Goal: Check status: Check status

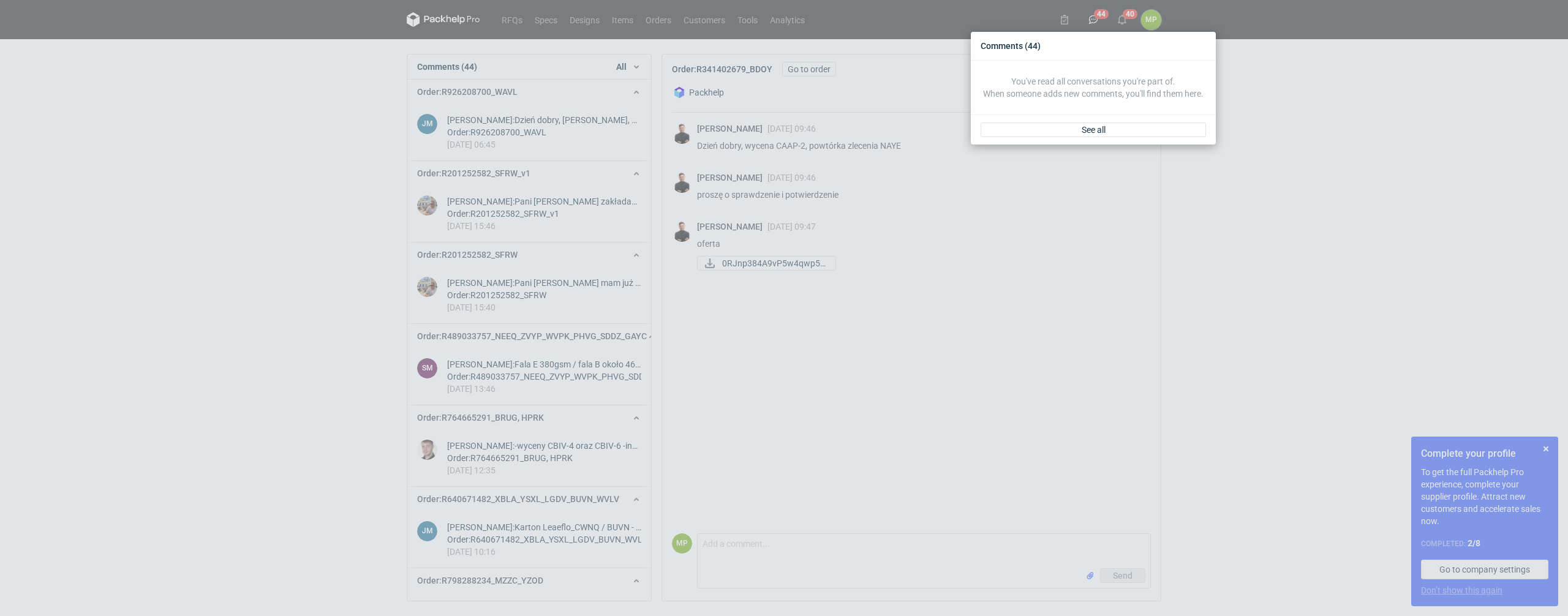
click at [1119, 1] on div "Comments (44) You've read all conversations you're part of. When someone adds n…" at bounding box center [784, 308] width 1568 height 616
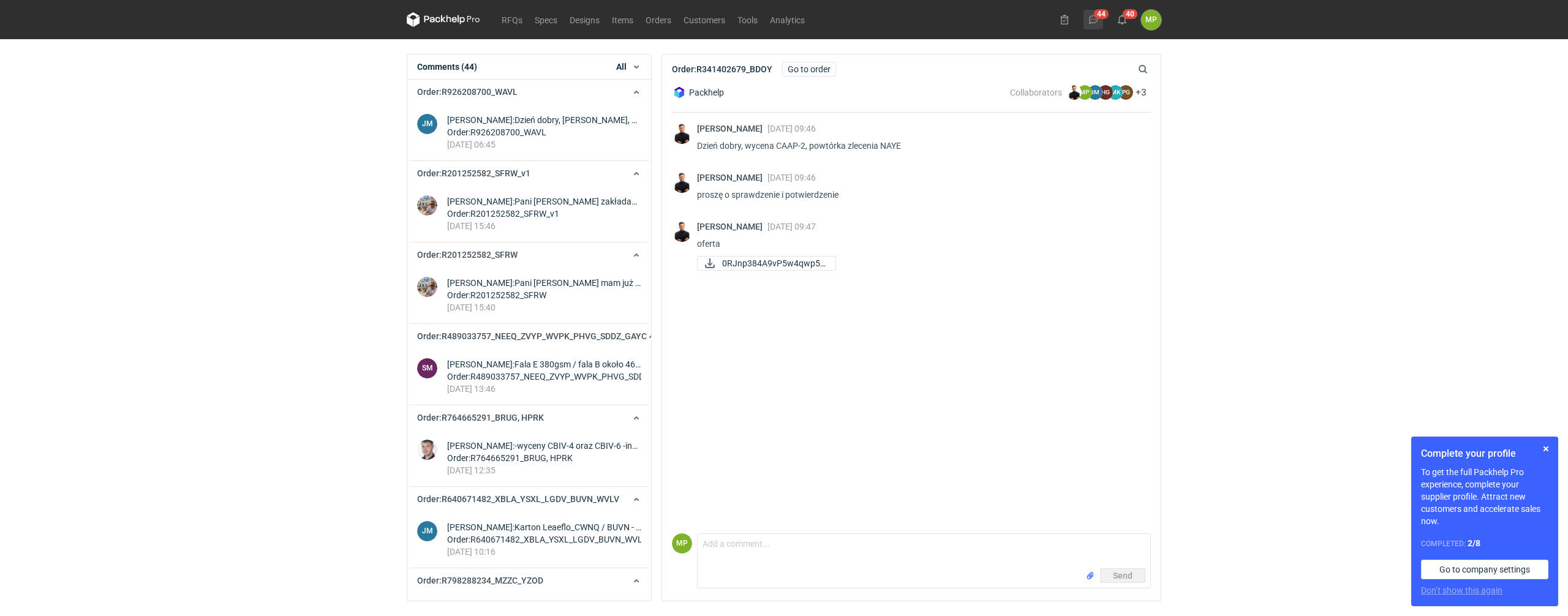
click at [1095, 21] on icon at bounding box center [1093, 19] width 10 height 10
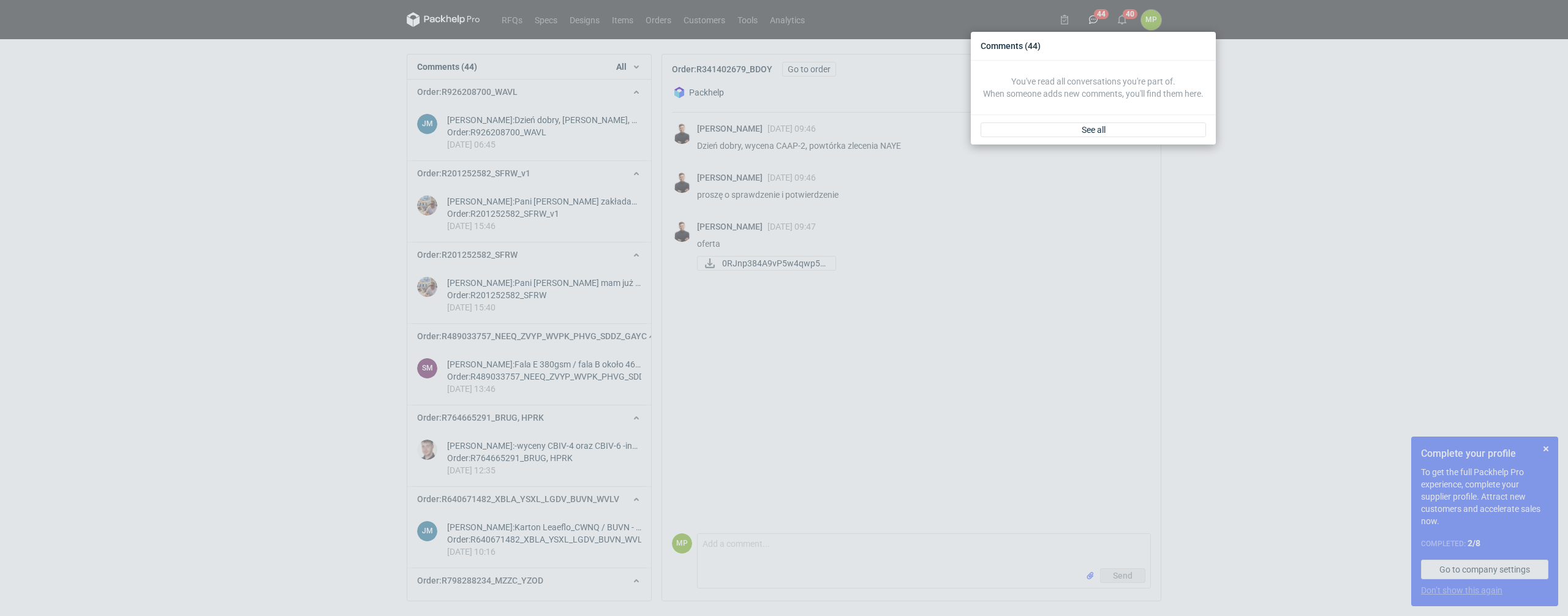
click at [1391, 139] on div "Comments (44) You've read all conversations you're part of. When someone adds n…" at bounding box center [784, 308] width 1568 height 616
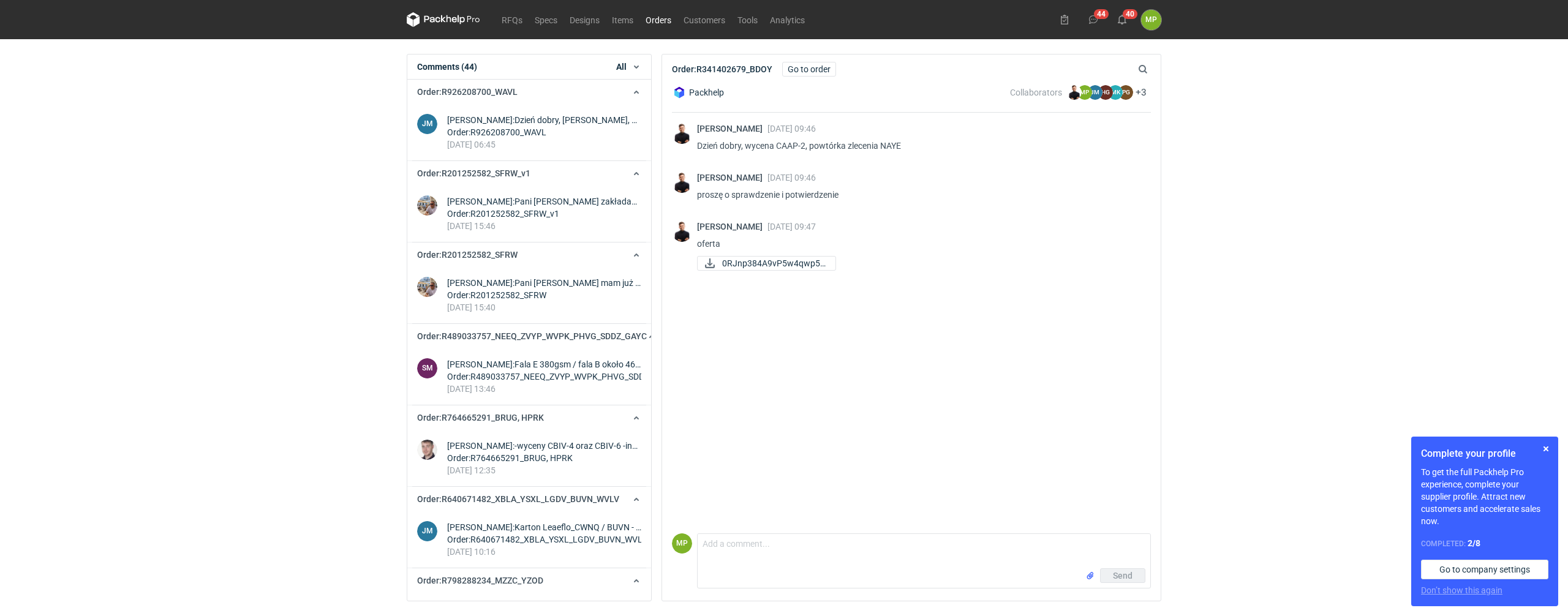
click at [657, 17] on link "Orders" at bounding box center [658, 19] width 38 height 15
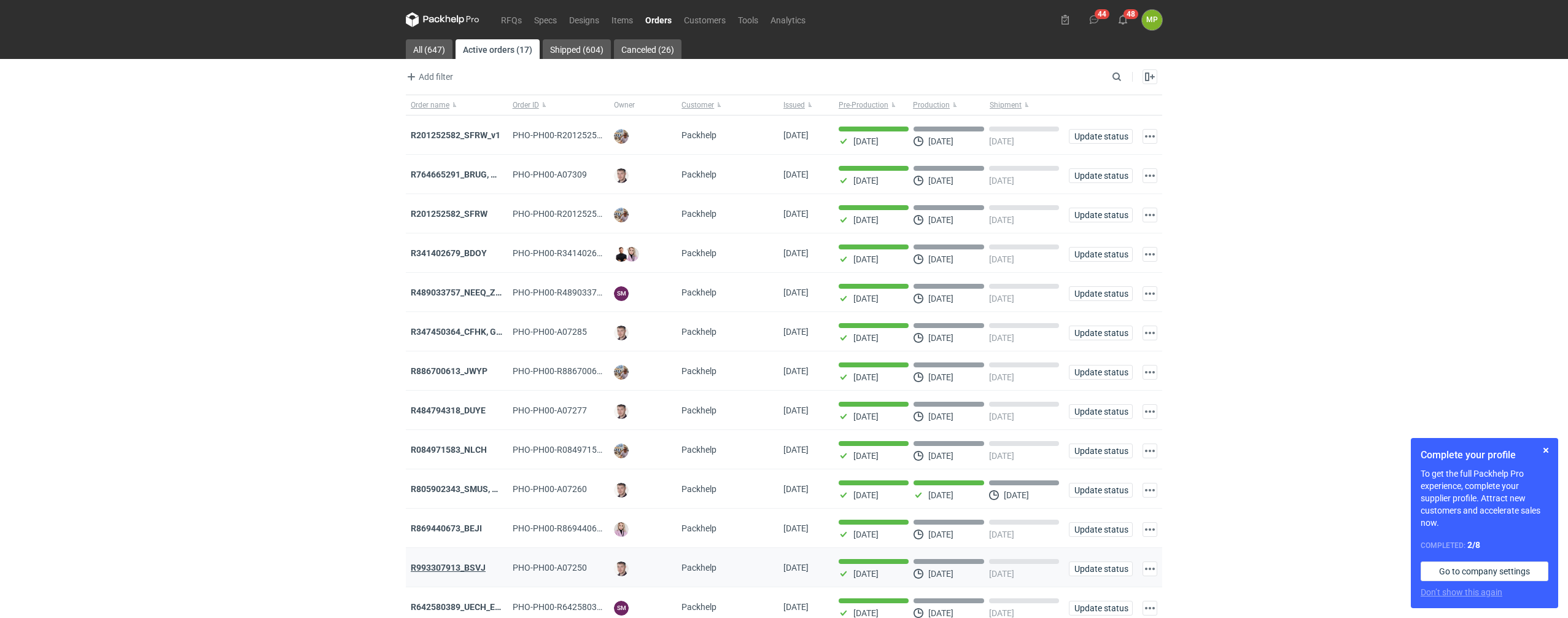
click at [443, 573] on strong "R993307913_BSVJ" at bounding box center [448, 567] width 75 height 10
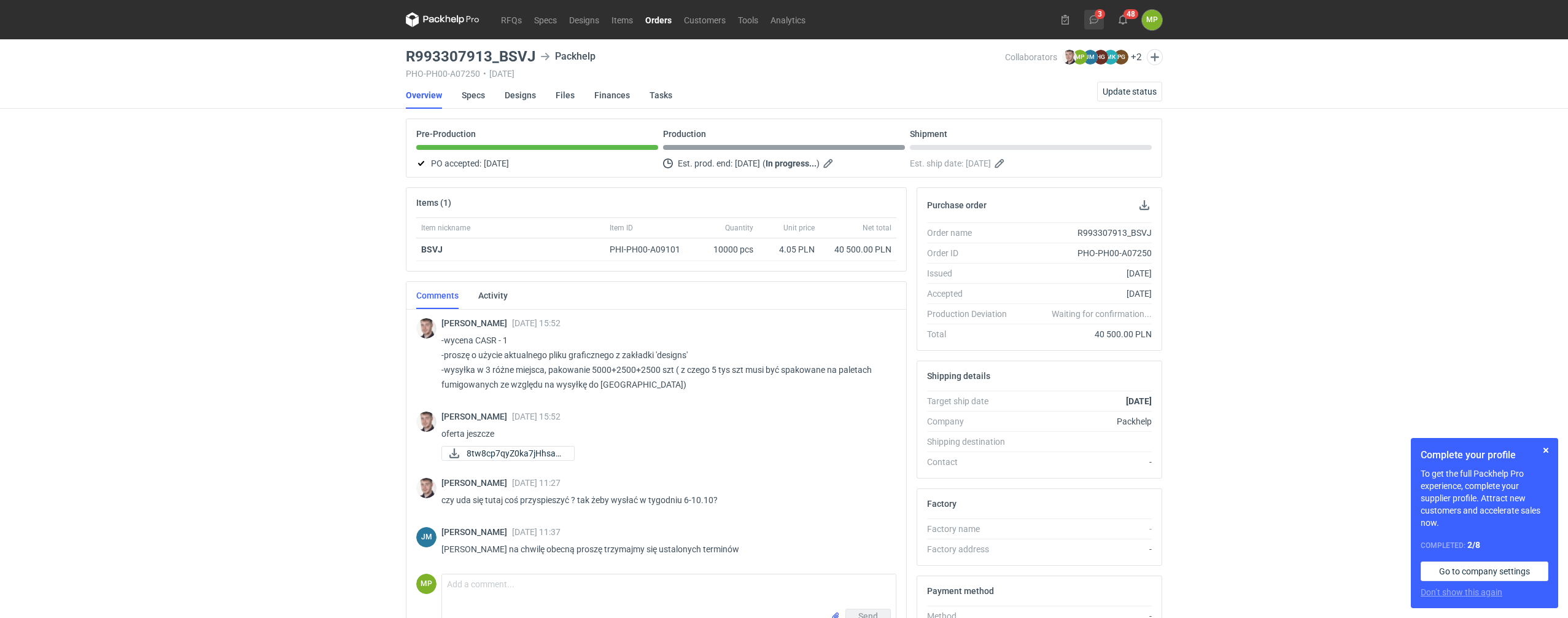
click at [1084, 20] on button "3" at bounding box center [1094, 20] width 20 height 20
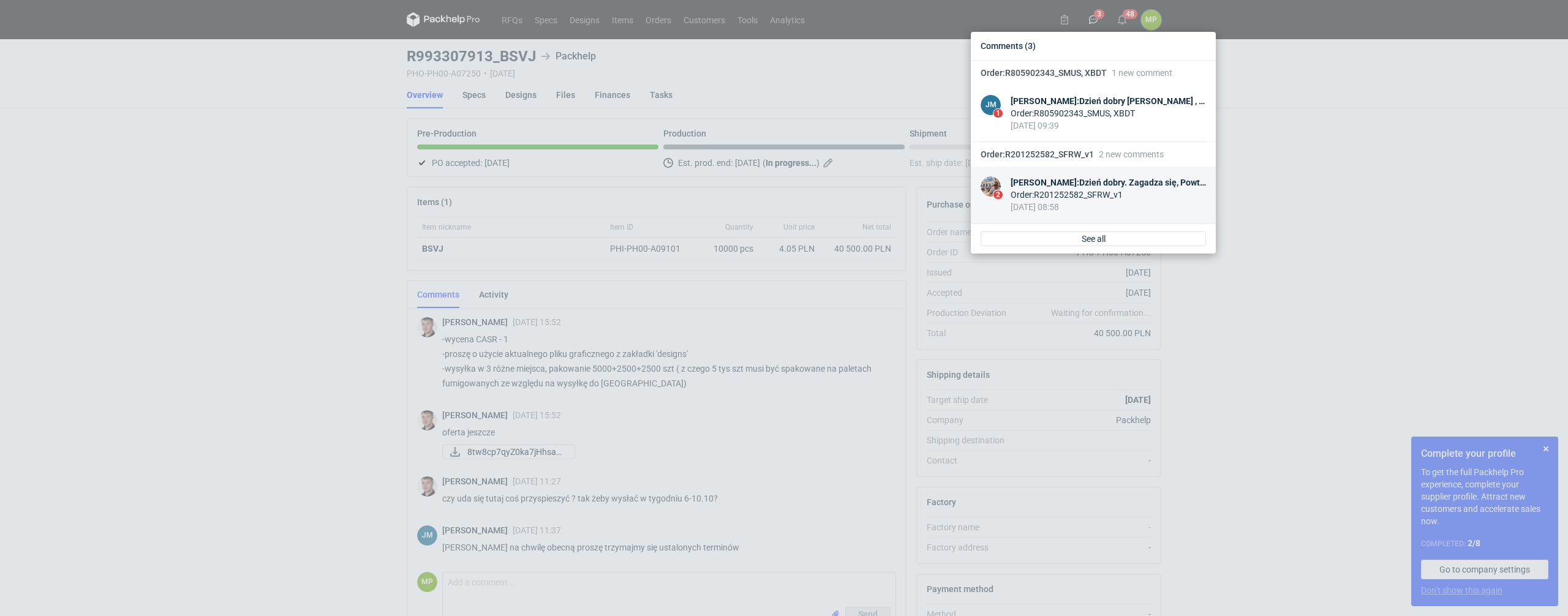
click at [1160, 200] on div "Order : R201252582_SFRW_v1" at bounding box center [1108, 194] width 195 height 12
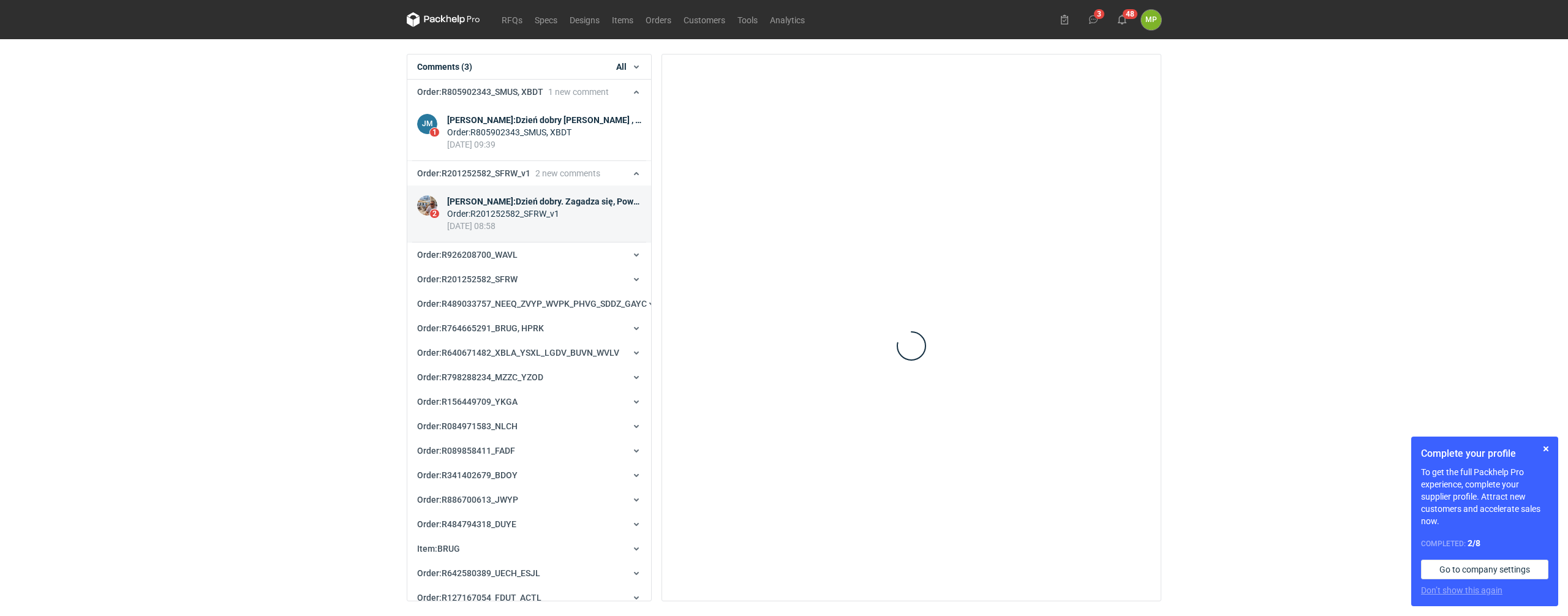
scroll to position [106, 0]
